Goal: Obtain resource: Download file/media

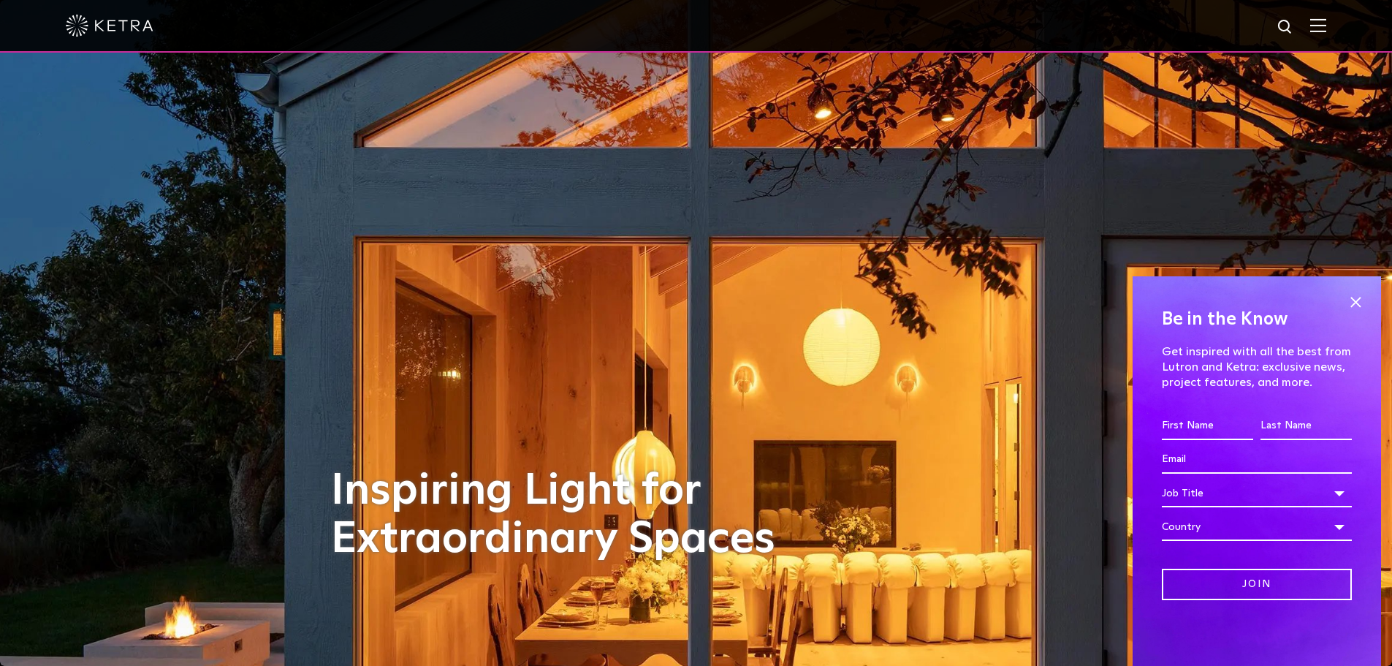
click at [1320, 30] on div at bounding box center [696, 25] width 1261 height 51
click at [1355, 295] on span at bounding box center [1356, 302] width 22 height 22
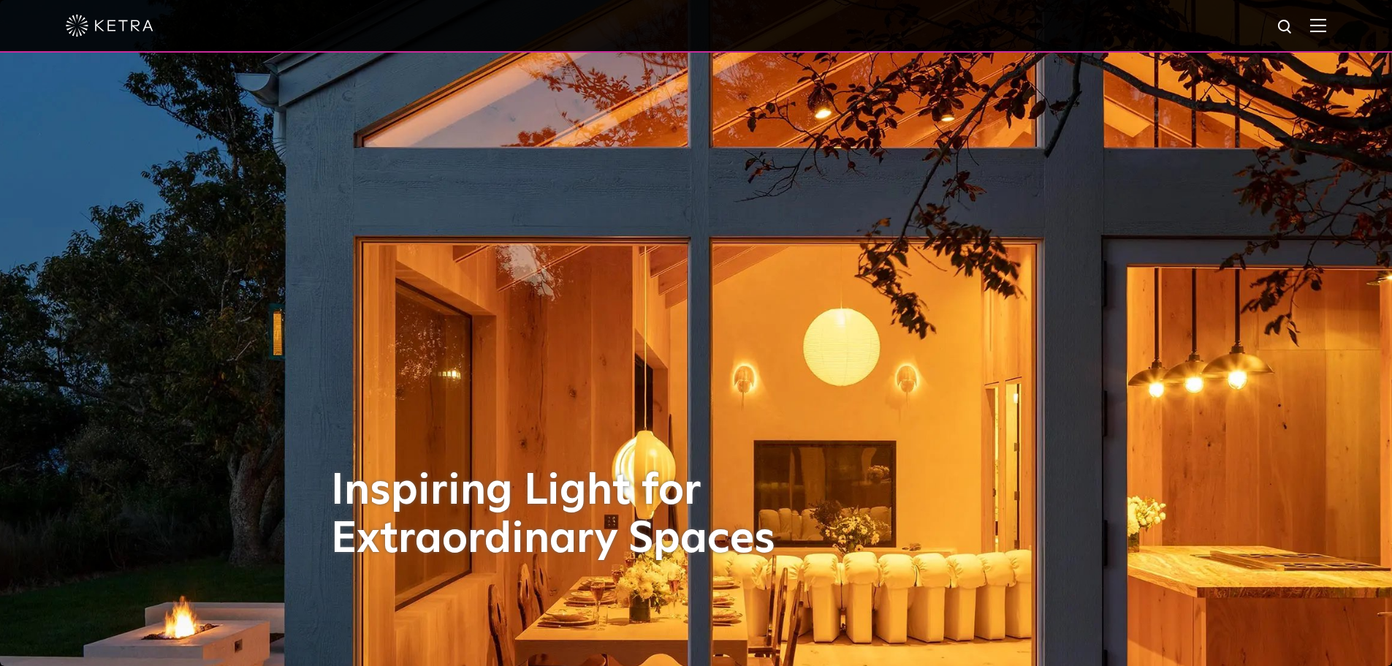
click at [1327, 26] on img at bounding box center [1319, 25] width 16 height 14
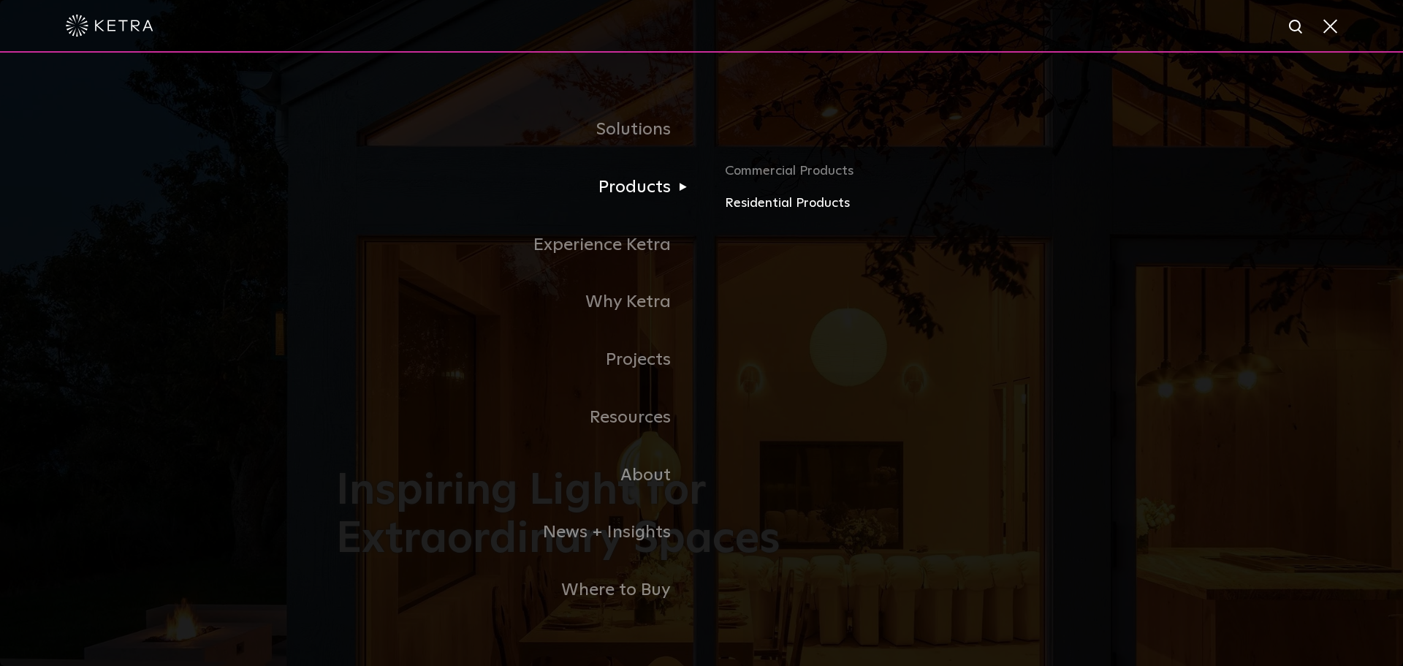
click at [752, 202] on link "Residential Products" at bounding box center [896, 203] width 342 height 21
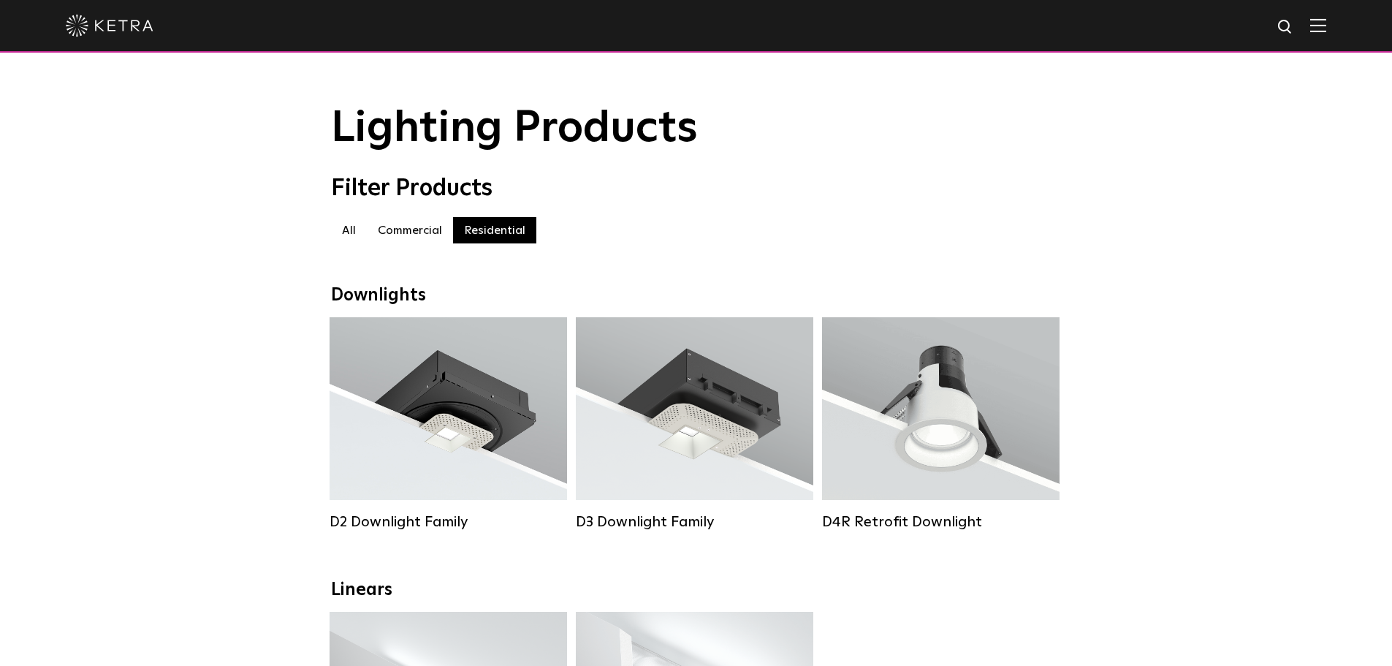
scroll to position [292, 0]
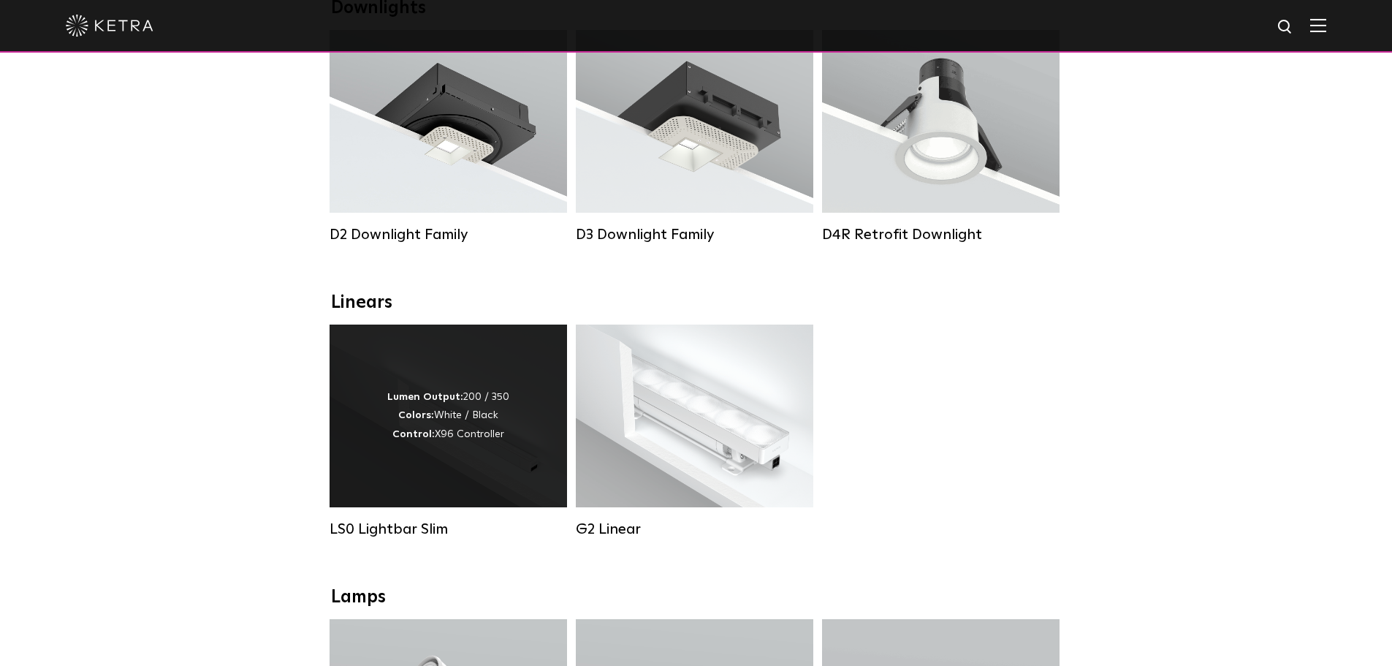
click at [471, 478] on div "Lumen Output: 200 / 350 Colors: White / Black Control: X96 Controller" at bounding box center [449, 416] width 238 height 183
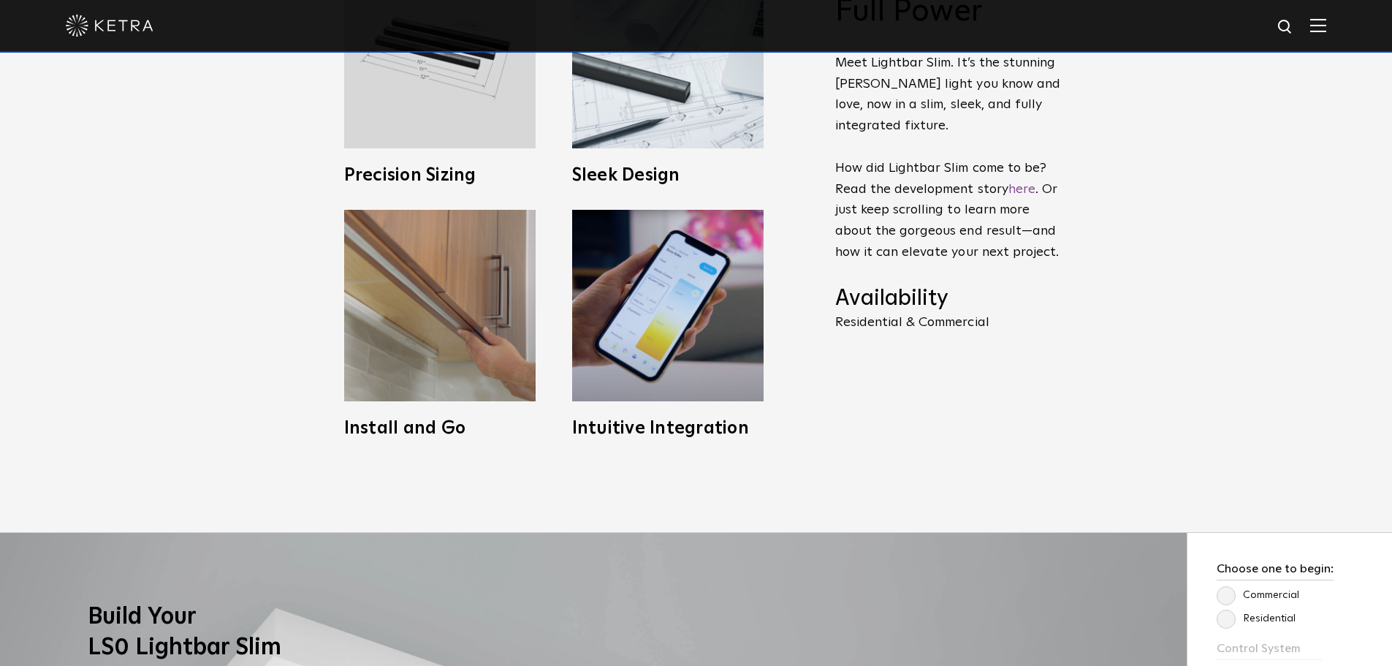
scroll to position [1243, 0]
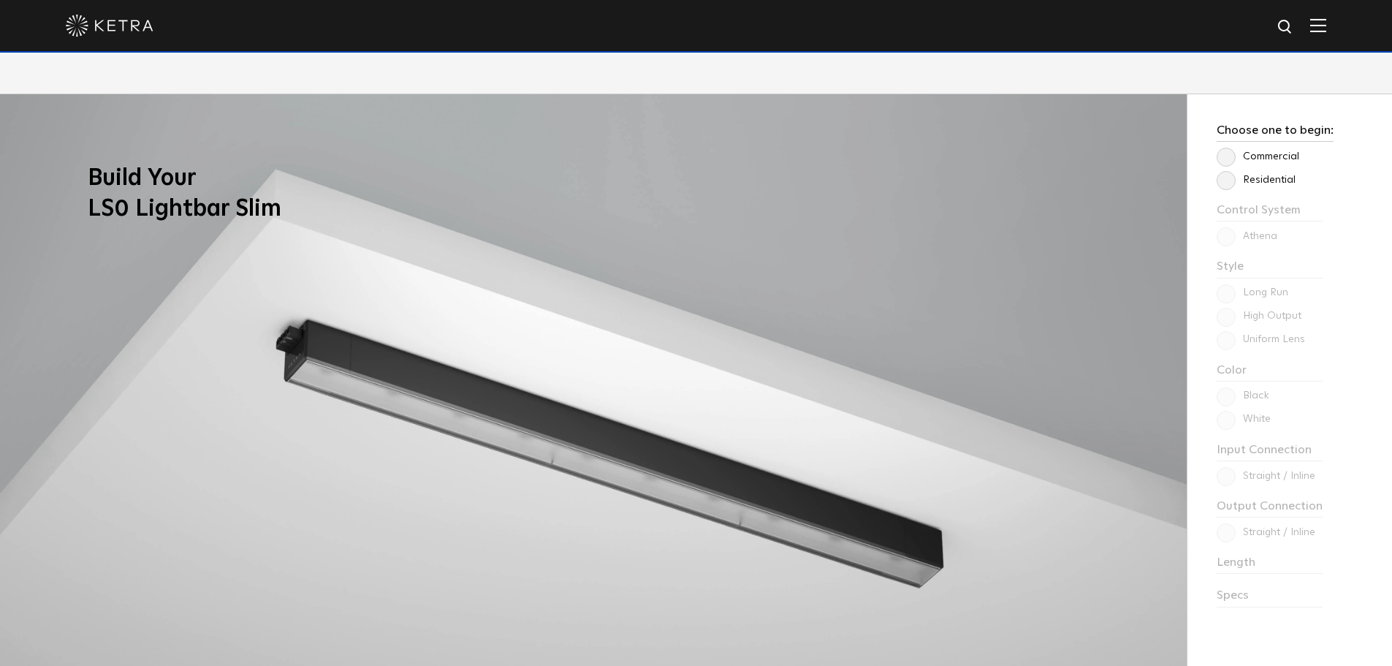
click at [1234, 338] on div "Choose one to begin: Commercial Residential Control System Athena HomeWorks Sty…" at bounding box center [1289, 428] width 205 height 668
click at [1222, 180] on label "Residential" at bounding box center [1256, 180] width 79 height 12
click at [0, 0] on input "Residential" at bounding box center [0, 0] width 0 height 0
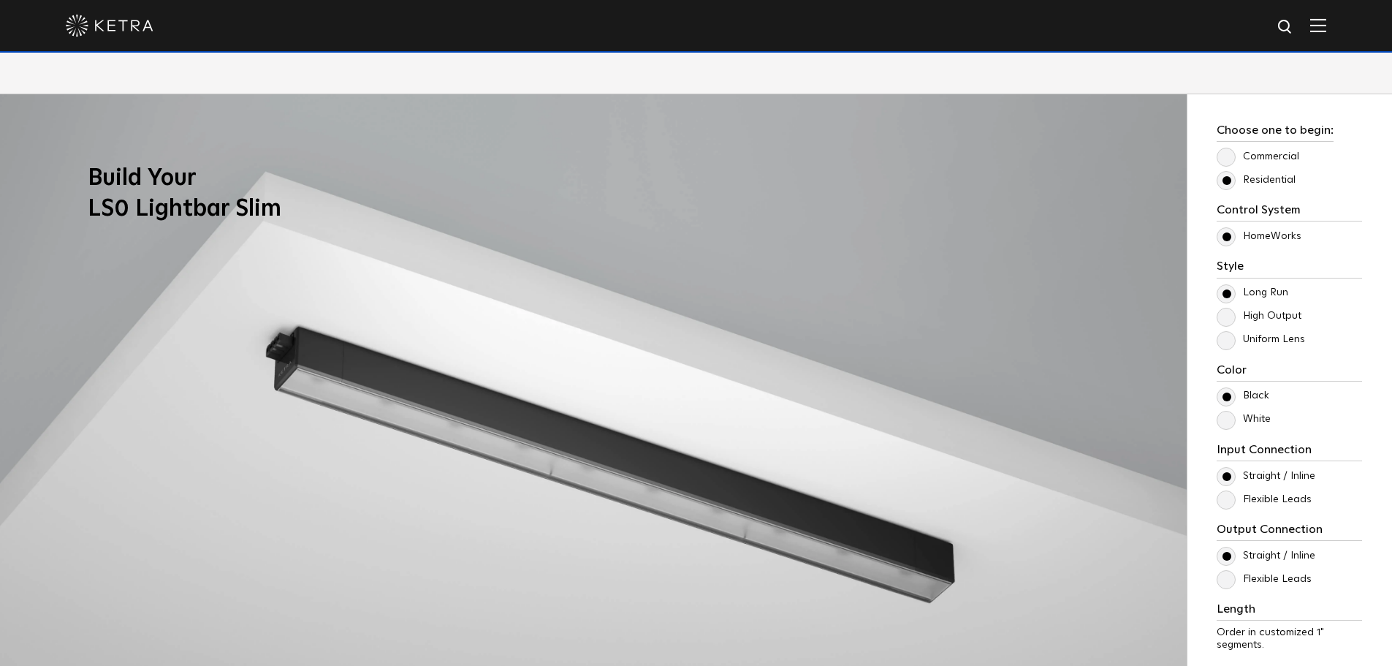
click at [1229, 338] on label "Uniform Lens" at bounding box center [1261, 339] width 88 height 12
click at [0, 0] on input "Uniform Lens" at bounding box center [0, 0] width 0 height 0
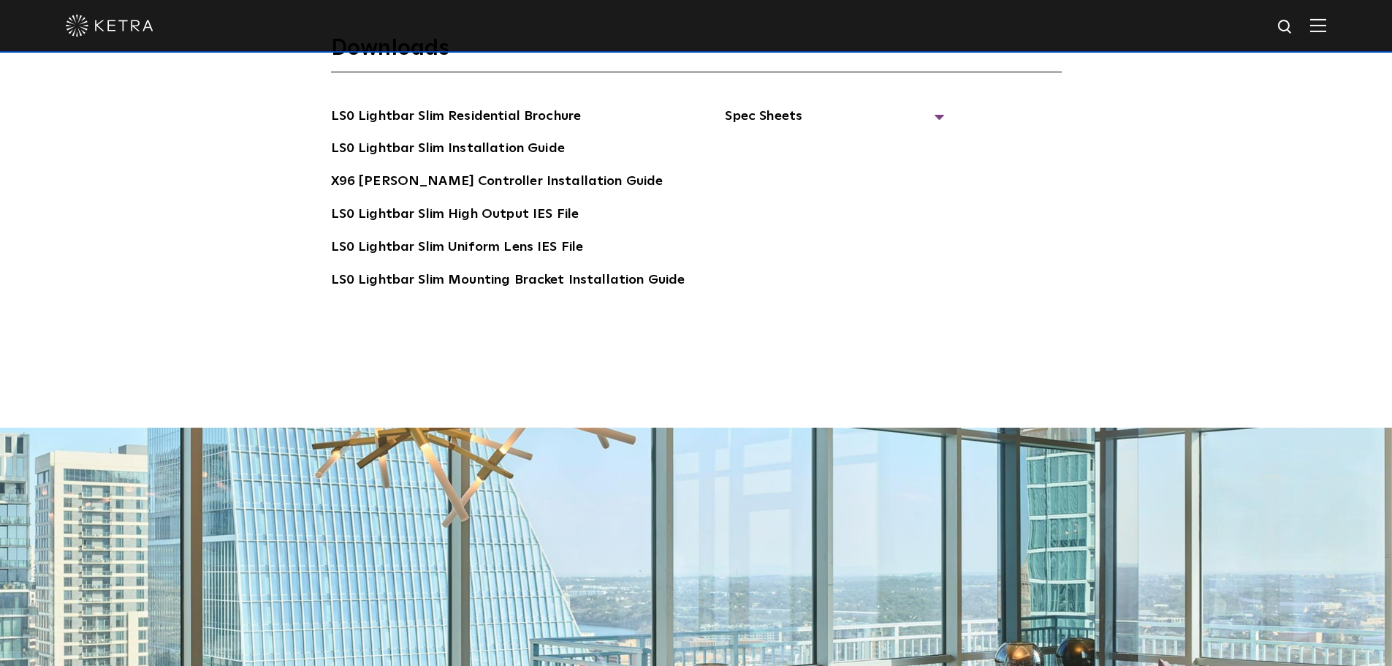
scroll to position [2777, 0]
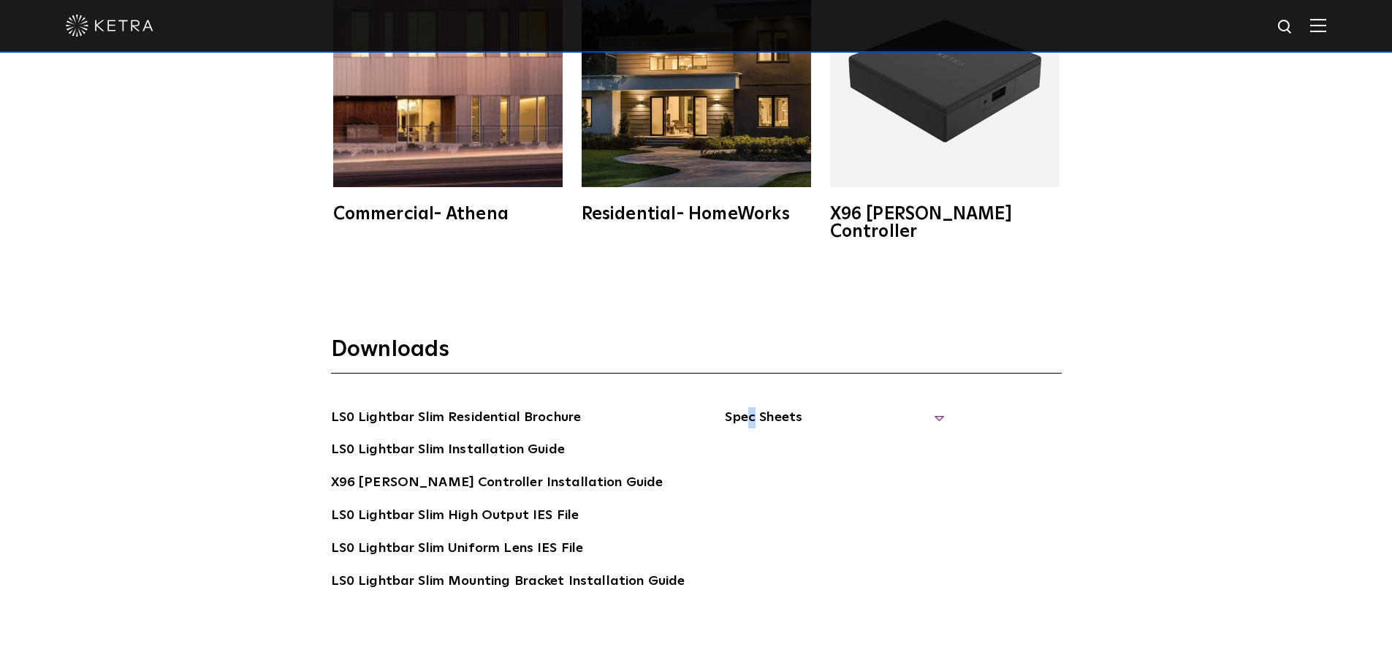
click at [743, 407] on span "Spec Sheets" at bounding box center [834, 423] width 219 height 32
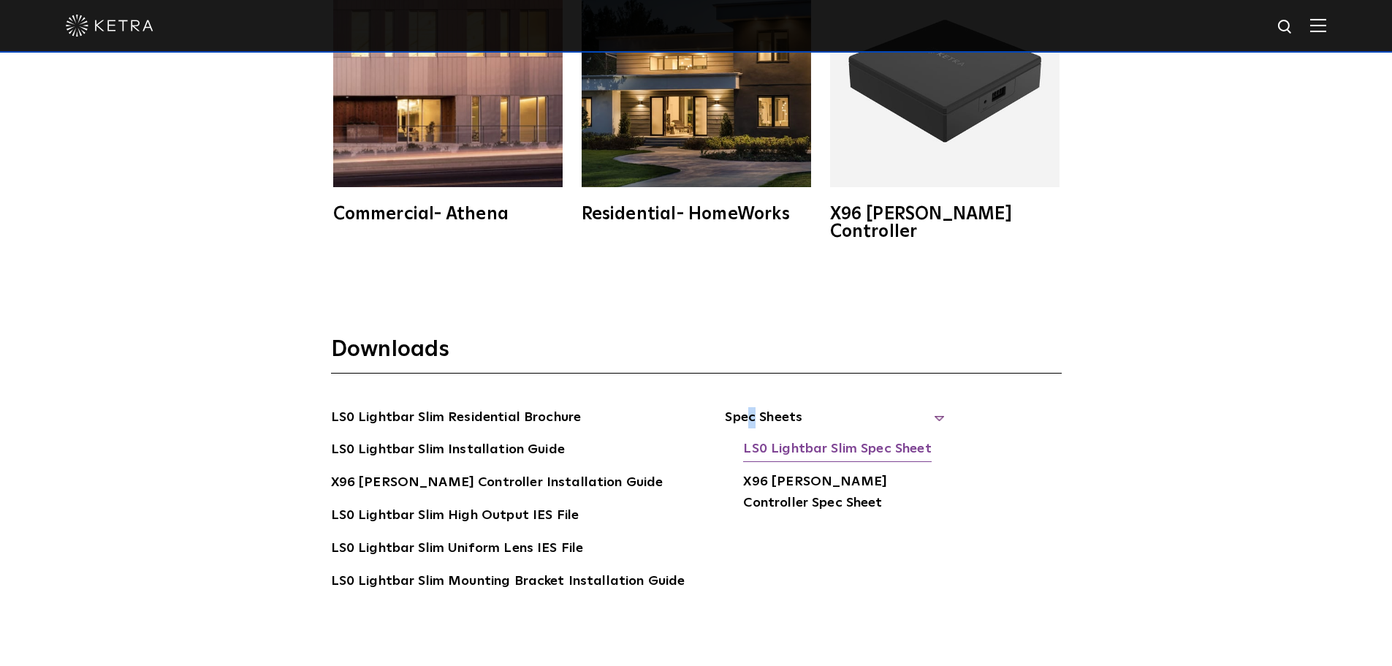
click at [785, 439] on link "LS0 Lightbar Slim Spec Sheet" at bounding box center [837, 450] width 188 height 23
